Goal: Find specific page/section: Find specific page/section

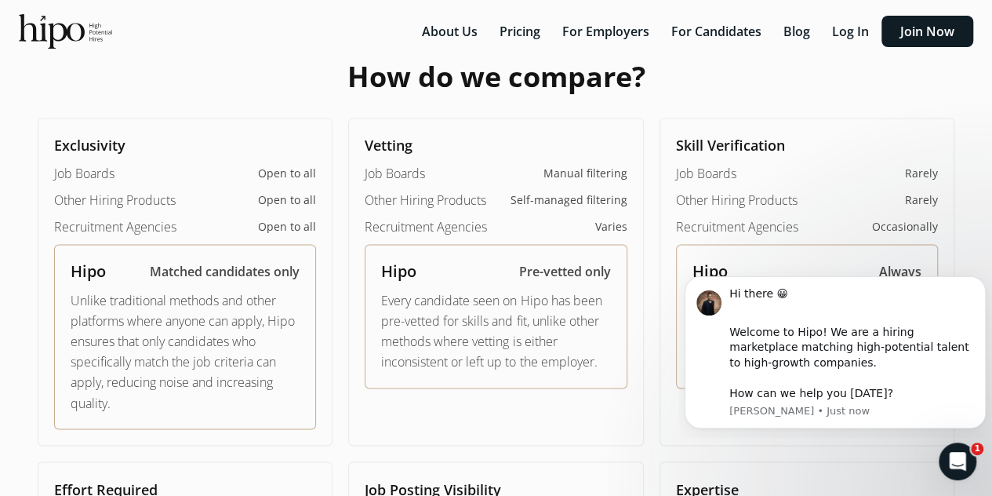
click at [282, 198] on span "Open to all" at bounding box center [287, 200] width 58 height 16
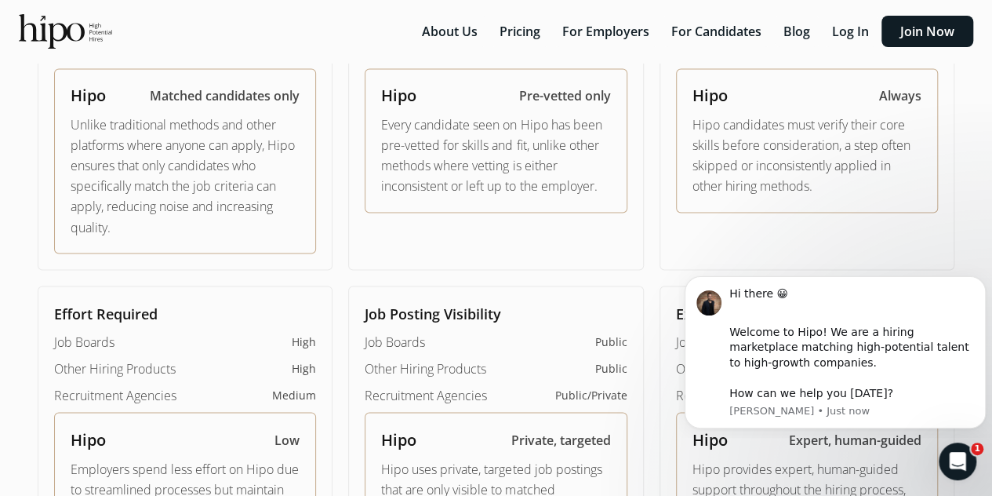
scroll to position [1255, 0]
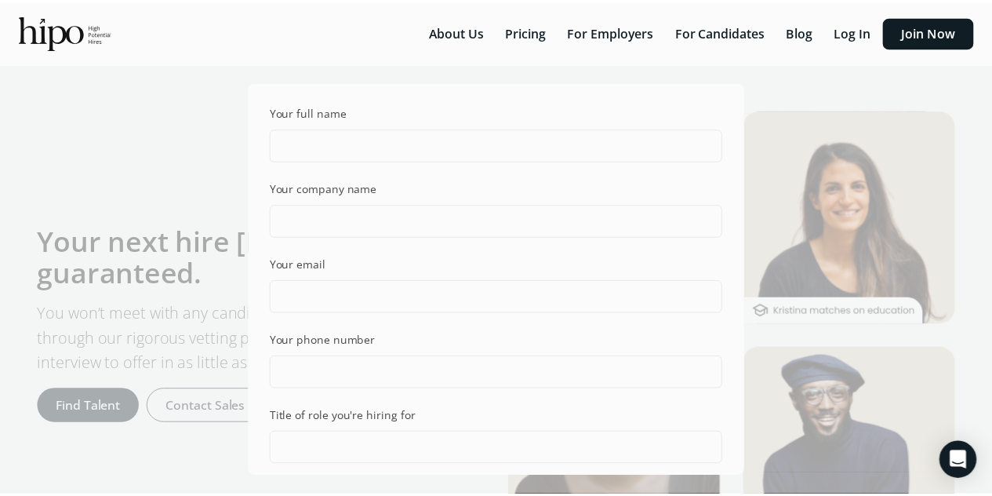
scroll to position [314, 0]
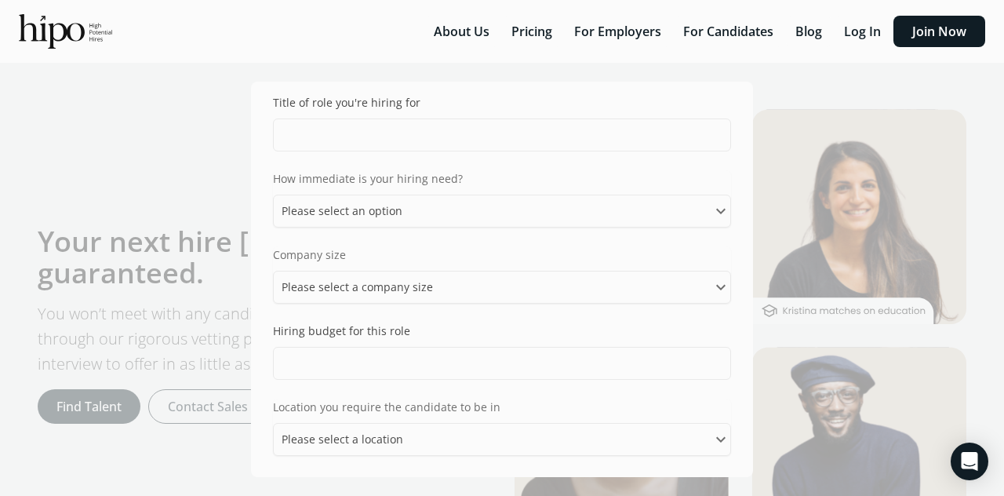
click at [182, 153] on div "Your full name Your company name Your email Your phone number Title of role you…" at bounding box center [502, 248] width 1004 height 496
